Goal: Transaction & Acquisition: Purchase product/service

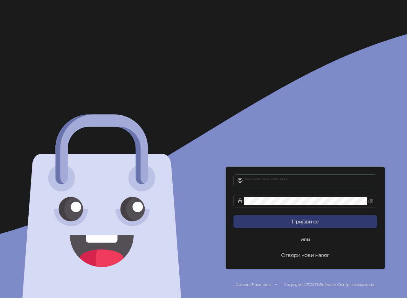
click at [307, 256] on button "Отвори нови налог" at bounding box center [306, 254] width 144 height 13
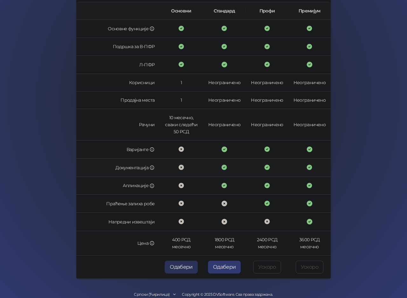
scroll to position [117, 0]
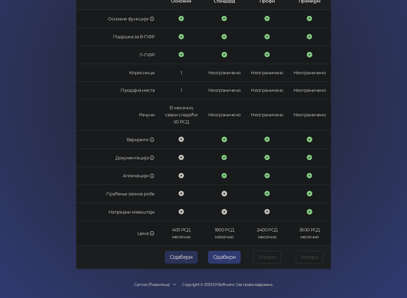
click at [184, 255] on button "Одабери" at bounding box center [181, 256] width 33 height 13
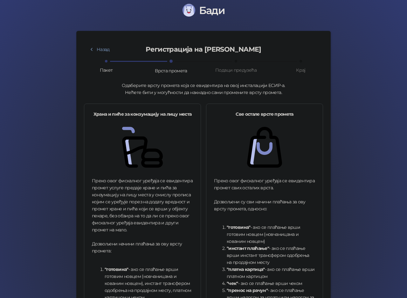
scroll to position [165, 0]
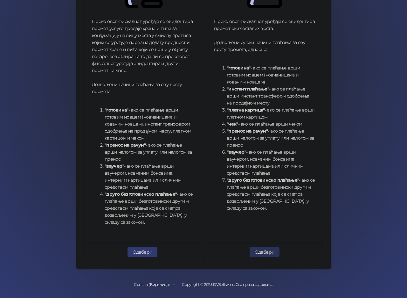
click at [261, 250] on button "Одабери" at bounding box center [265, 252] width 30 height 10
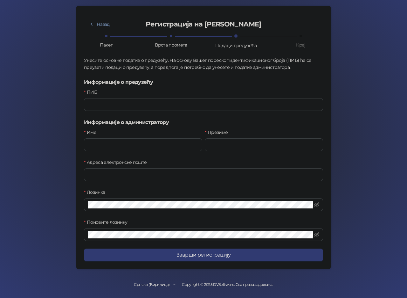
scroll to position [31, 0]
click at [137, 97] on div "ПИБ" at bounding box center [203, 93] width 239 height 10
click at [141, 106] on input "ПИБ" at bounding box center [203, 104] width 239 height 13
click at [113, 105] on input "ПИБ" at bounding box center [203, 104] width 239 height 13
paste input "*********"
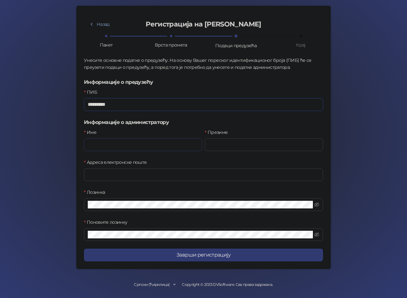
type input "*********"
click at [127, 141] on input "Име" at bounding box center [143, 144] width 118 height 13
type input "*******"
type input "*********"
click at [114, 170] on input "Адреса електронске поште" at bounding box center [203, 174] width 239 height 13
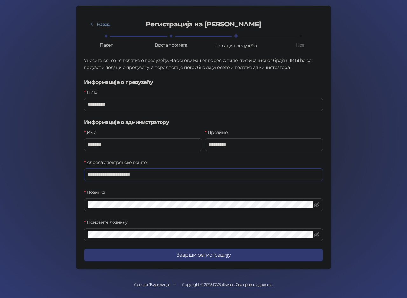
type input "**********"
click at [222, 247] on div "Назад Регистрација на [PERSON_NAME] Пакет Врста промета Подаци предузећа Крај У…" at bounding box center [203, 137] width 239 height 248
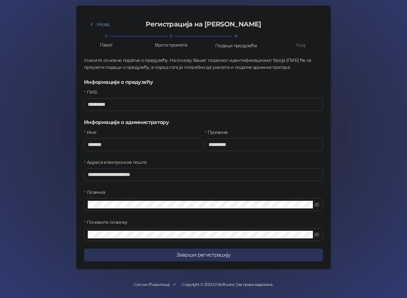
click at [221, 252] on button "Заврши регистрацију" at bounding box center [203, 254] width 239 height 13
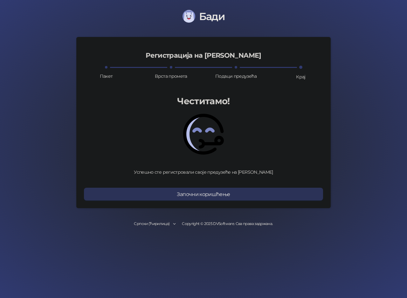
click at [217, 193] on button "Започни коришћење" at bounding box center [203, 193] width 239 height 13
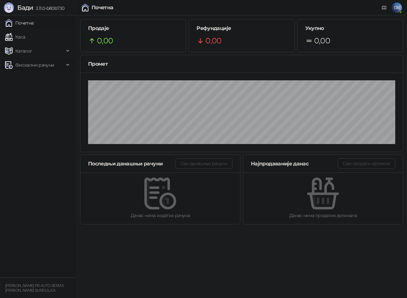
click at [39, 65] on span "Фискални рачуни" at bounding box center [34, 65] width 39 height 13
click at [20, 36] on link "Каса" at bounding box center [15, 37] width 20 height 13
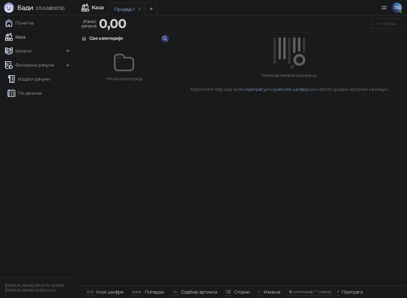
click at [110, 59] on div at bounding box center [124, 62] width 90 height 20
click at [118, 69] on img at bounding box center [124, 62] width 20 height 20
click at [124, 6] on div "Продаја 1" at bounding box center [124, 9] width 20 height 7
click at [98, 7] on div "Каса" at bounding box center [98, 7] width 12 height 5
click at [26, 11] on span "Бади" at bounding box center [25, 8] width 16 height 8
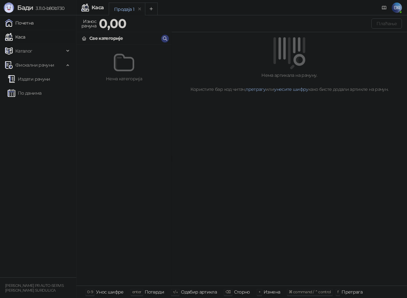
click at [29, 24] on link "Почетна" at bounding box center [19, 23] width 29 height 13
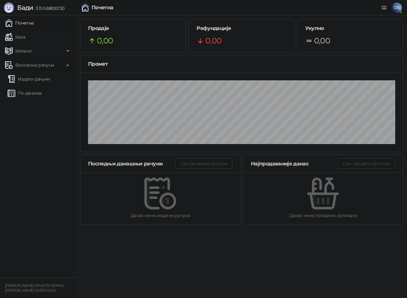
click at [46, 66] on span "Фискални рачуни" at bounding box center [34, 65] width 39 height 13
click at [37, 54] on span "Каталог" at bounding box center [34, 51] width 59 height 13
click at [42, 64] on link "Робне марке" at bounding box center [27, 65] width 39 height 13
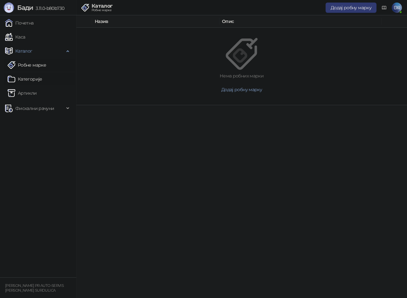
click at [39, 79] on link "Категорије" at bounding box center [25, 79] width 35 height 13
click at [30, 96] on link "Артикли" at bounding box center [22, 93] width 29 height 13
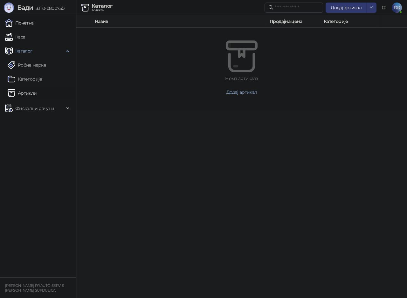
click at [23, 25] on link "Почетна" at bounding box center [19, 23] width 29 height 13
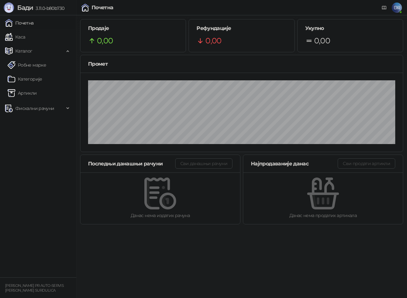
click at [32, 286] on small "DANIJEL RANĐELOV PR AUTO-SERVIS RANĐELOV SURDULICA" at bounding box center [34, 287] width 59 height 9
drag, startPoint x: 23, startPoint y: 1, endPoint x: 74, endPoint y: 127, distance: 136.6
click at [76, 129] on div "Бади 3.11.0-b80b730 Почетна Каса Каталог Робне марке Категорије Артикли Фискалн…" at bounding box center [38, 149] width 77 height 298
click at [25, 35] on link "Каса" at bounding box center [15, 37] width 20 height 13
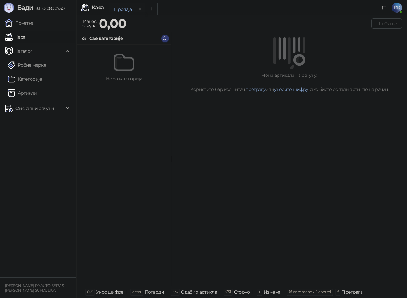
click at [109, 35] on div "Све категорије" at bounding box center [105, 38] width 33 height 7
click at [109, 37] on div "Све категорије" at bounding box center [105, 38] width 33 height 7
click at [162, 36] on div "Све категорије" at bounding box center [124, 38] width 95 height 12
click at [166, 39] on icon "button" at bounding box center [165, 38] width 5 height 5
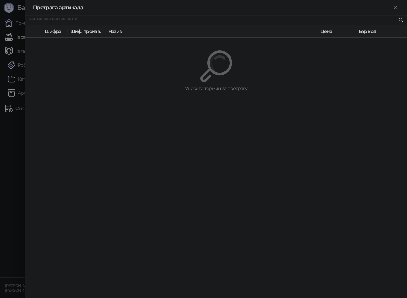
click at [60, 23] on input "text" at bounding box center [213, 20] width 369 height 7
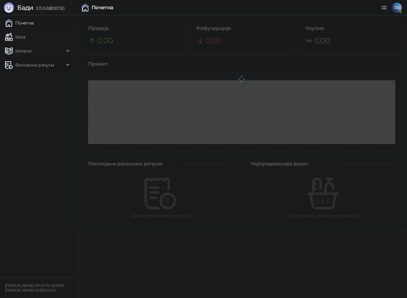
click at [23, 62] on span "Фискални рачуни" at bounding box center [34, 65] width 39 height 13
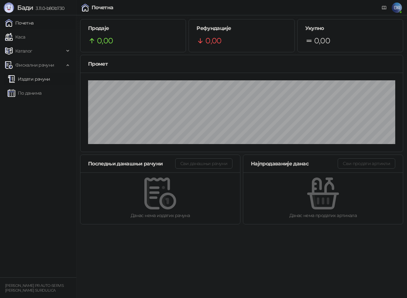
click at [35, 78] on link "Издати рачуни" at bounding box center [29, 79] width 43 height 13
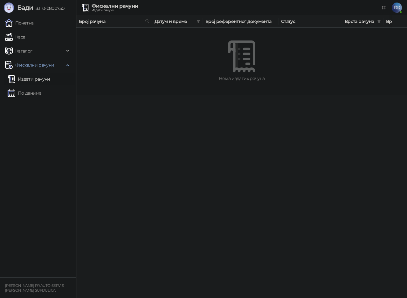
click at [39, 284] on small "[PERSON_NAME] PR AUTO-SERVIS [PERSON_NAME] SURDULICA" at bounding box center [34, 287] width 59 height 9
click at [25, 34] on link "Каса" at bounding box center [15, 37] width 20 height 13
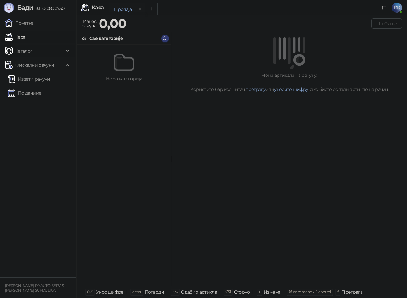
click at [32, 51] on span "Каталог" at bounding box center [34, 51] width 59 height 13
click at [27, 92] on link "Артикли" at bounding box center [22, 93] width 29 height 13
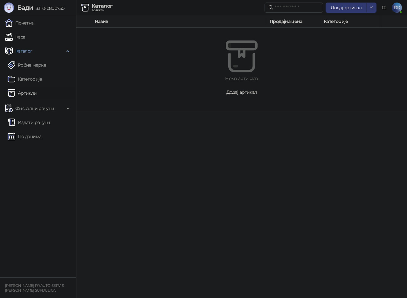
click at [236, 91] on span "Додај артикал" at bounding box center [242, 92] width 31 height 6
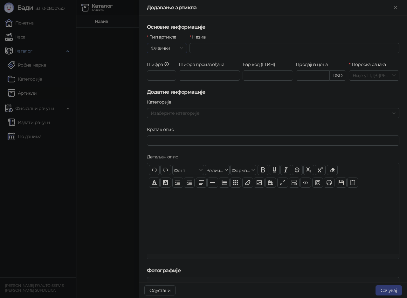
click at [181, 48] on span "Физички" at bounding box center [167, 48] width 32 height 10
click at [159, 83] on div "Услуга" at bounding box center [166, 81] width 29 height 7
click at [213, 47] on input "Назив" at bounding box center [295, 48] width 210 height 10
type input "*"
type input "**********"
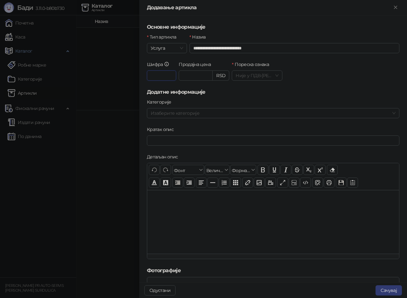
click at [168, 78] on input "Шифра" at bounding box center [161, 75] width 29 height 10
type input "*"
click at [189, 75] on input "Продајна цена" at bounding box center [195, 76] width 33 height 10
type input "*"
click at [262, 77] on span "Није у ПДВ - А ( 0,00 %)" at bounding box center [257, 76] width 43 height 10
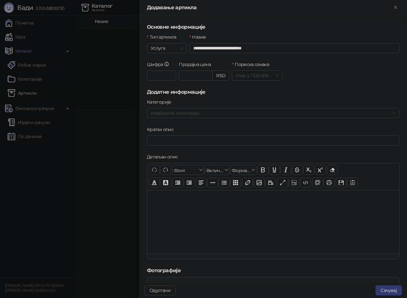
type input "*******"
click at [241, 102] on div "Категорије" at bounding box center [273, 103] width 253 height 10
click at [181, 118] on div "Изаберите категорије" at bounding box center [273, 113] width 253 height 10
click at [209, 112] on div at bounding box center [269, 113] width 243 height 9
type input "*"
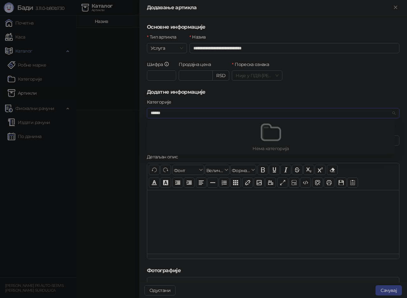
type input "******"
click at [206, 109] on div at bounding box center [269, 113] width 243 height 9
click at [185, 156] on div "Детаљан опис" at bounding box center [273, 158] width 253 height 10
click at [180, 143] on input "Кратак опис" at bounding box center [273, 140] width 253 height 10
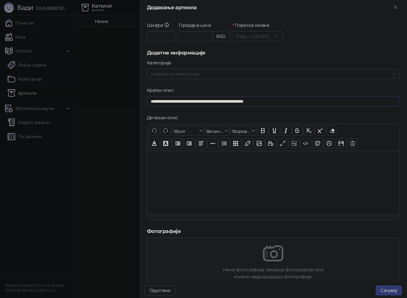
scroll to position [111, 0]
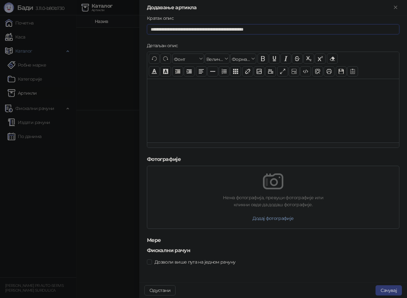
type input "**********"
click at [151, 251] on h5 "Фискални рачун" at bounding box center [273, 250] width 253 height 8
click at [155, 240] on h5 "Мере" at bounding box center [273, 240] width 253 height 8
click at [384, 288] on button "Сачувај" at bounding box center [389, 290] width 26 height 10
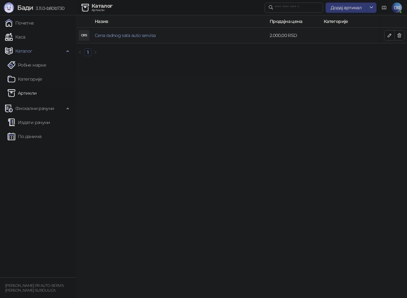
click at [83, 35] on div "CRS" at bounding box center [84, 35] width 10 height 10
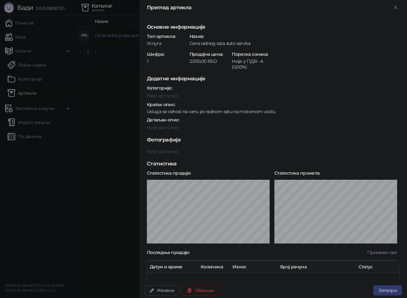
click at [88, 180] on div at bounding box center [203, 149] width 407 height 298
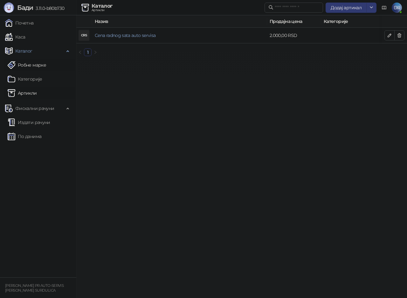
click at [33, 65] on link "Робне марке" at bounding box center [27, 65] width 39 height 13
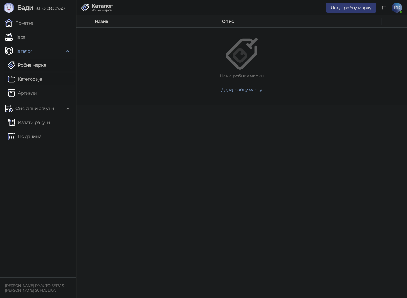
click at [25, 81] on link "Категорије" at bounding box center [25, 79] width 35 height 13
click at [34, 122] on link "Издати рачуни" at bounding box center [29, 122] width 43 height 13
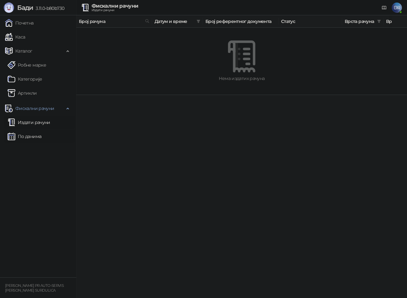
click at [30, 135] on link "По данима" at bounding box center [25, 136] width 34 height 13
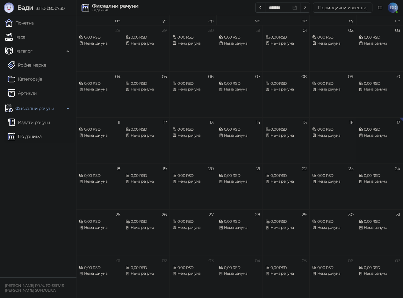
click at [394, 127] on div "0,00 RSD" at bounding box center [378, 129] width 41 height 6
click at [396, 122] on div "17 0,00 RSD Нема рачуна" at bounding box center [379, 140] width 46 height 46
click at [401, 123] on div "17 0,00 RSD Нема рачуна" at bounding box center [379, 140] width 46 height 46
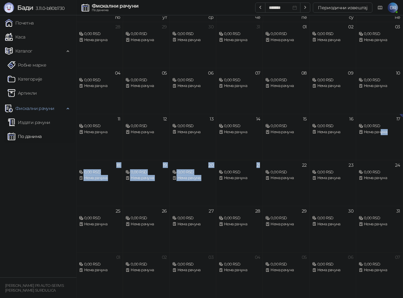
drag, startPoint x: 372, startPoint y: 155, endPoint x: 233, endPoint y: 159, distance: 139.2
click at [222, 161] on tbody "28 0,00 RSD Нема рачуна 29 0,00 RSD Нема рачуна 30 0,00 RSD Нема рачуна 31 0,00…" at bounding box center [239, 160] width 326 height 276
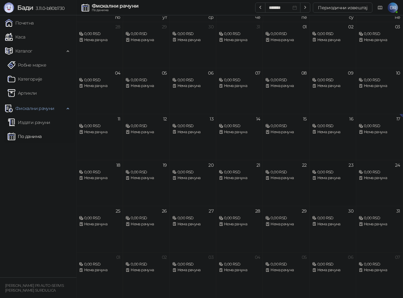
click at [325, 168] on div "0,00 RSD Нема рачуна" at bounding box center [332, 172] width 41 height 18
click at [398, 118] on div "17" at bounding box center [398, 118] width 4 height 4
click at [397, 118] on div "17" at bounding box center [398, 118] width 4 height 4
click at [395, 8] on span "DR" at bounding box center [392, 8] width 10 height 10
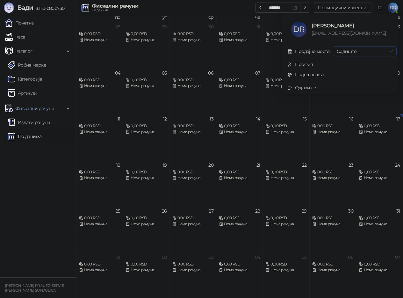
click at [377, 52] on span "Седиште" at bounding box center [364, 51] width 56 height 10
click at [24, 169] on ul "Почетна Каса Каталог Робне марке Категорије Артикли Фискални рачуни Издати рачу…" at bounding box center [38, 146] width 76 height 262
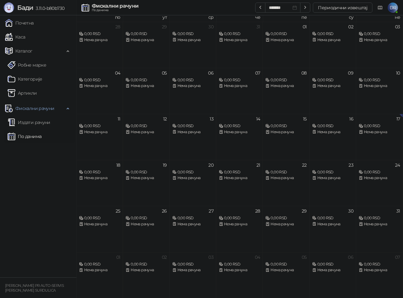
click at [31, 138] on link "По данима" at bounding box center [25, 136] width 34 height 13
click at [21, 35] on link "Каса" at bounding box center [15, 37] width 20 height 13
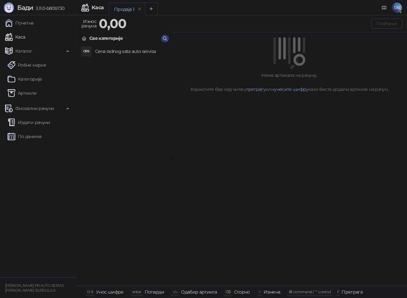
click at [116, 52] on h4 "Cena radnog sata auto servisa" at bounding box center [130, 51] width 71 height 10
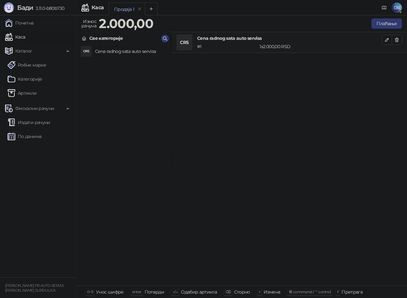
click at [236, 45] on div "# 1" at bounding box center [227, 46] width 62 height 7
click at [186, 43] on div "CRS" at bounding box center [184, 42] width 15 height 15
click at [380, 23] on button "Плаћање" at bounding box center [387, 23] width 31 height 10
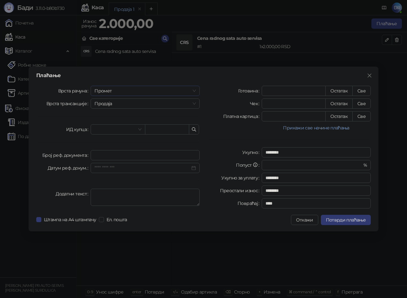
click at [149, 90] on span "Промет" at bounding box center [146, 91] width 102 height 10
click at [145, 103] on span "Продаја" at bounding box center [146, 104] width 102 height 10
click at [121, 130] on input "search" at bounding box center [115, 129] width 41 height 10
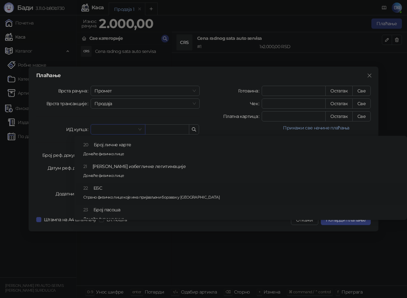
scroll to position [140, 0]
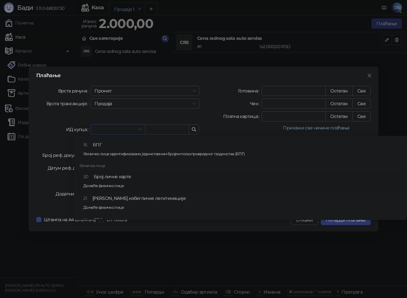
click at [112, 180] on div "20 Број личне карте Домаће физичко лице" at bounding box center [242, 182] width 319 height 18
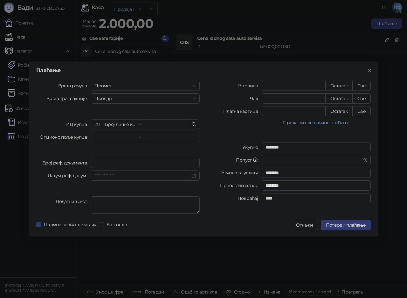
click at [133, 136] on input "search" at bounding box center [115, 137] width 41 height 10
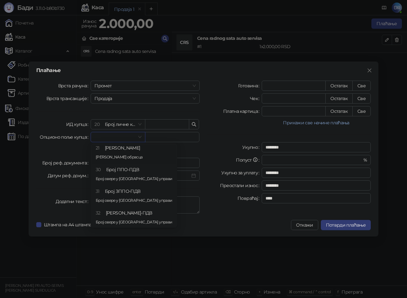
scroll to position [59, 0]
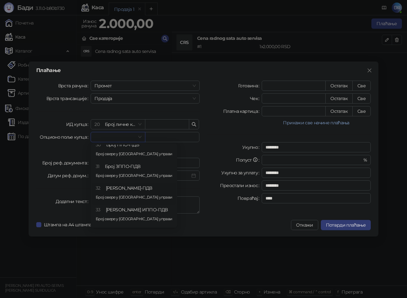
click at [232, 216] on div "Плаћање Врста рачуна Промет Врста трансакције Продаја ИД купца 20 Број личне ка…" at bounding box center [204, 148] width 350 height 175
